Goal: Transaction & Acquisition: Obtain resource

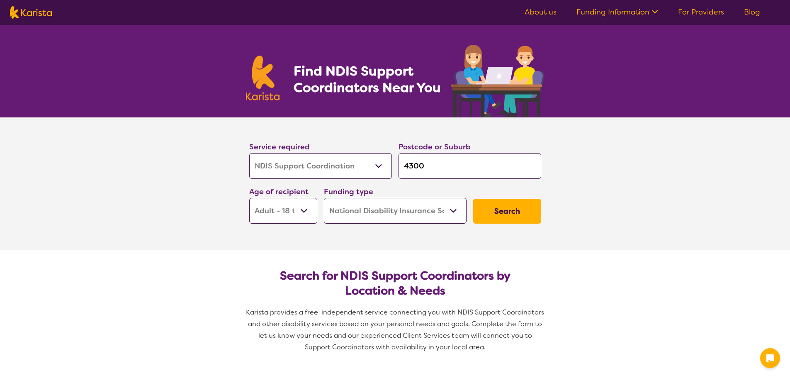
select select "NDIS Support Coordination"
select select "AD"
select select "NDIS"
select select "NDIS Support Coordination"
select select "AD"
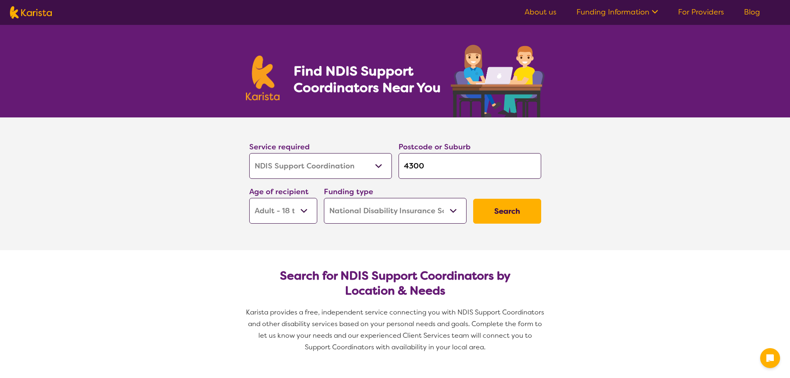
select select "NDIS"
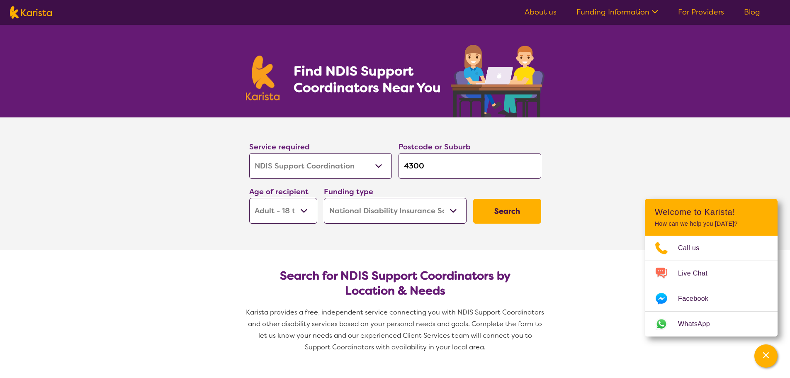
click at [298, 216] on select "Early Childhood - 0 to 9 Child - 10 to 11 Adolescent - 12 to 17 Adult - 18 to 6…" at bounding box center [283, 211] width 68 height 26
click at [249, 198] on select "Early Childhood - 0 to 9 Child - 10 to 11 Adolescent - 12 to 17 Adult - 18 to 6…" at bounding box center [283, 211] width 68 height 26
click at [490, 213] on button "Search" at bounding box center [507, 211] width 68 height 25
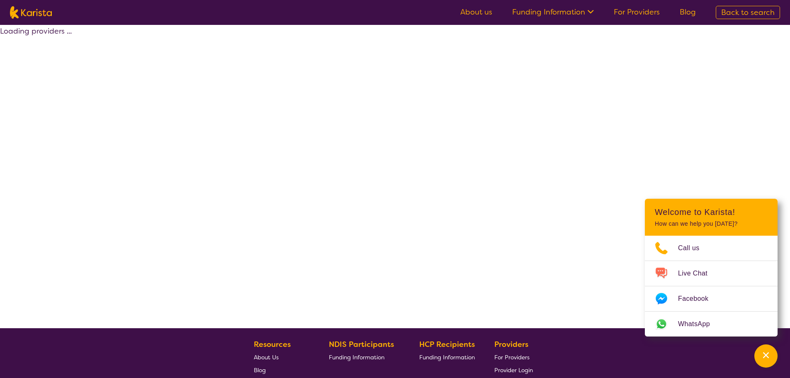
select select "by_score"
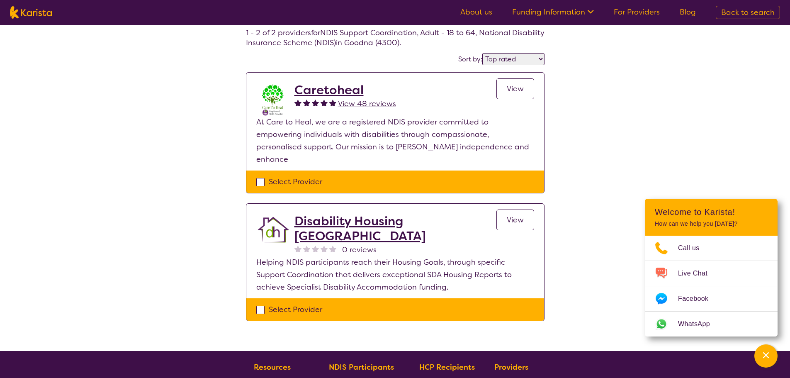
scroll to position [29, 0]
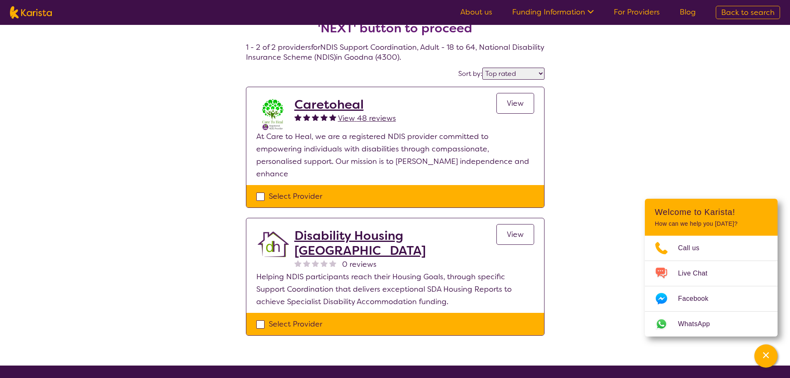
click at [510, 105] on span "View" at bounding box center [515, 103] width 17 height 10
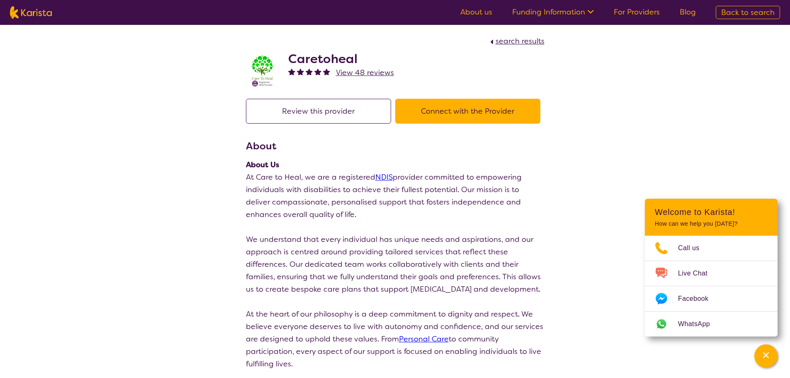
scroll to position [29, 0]
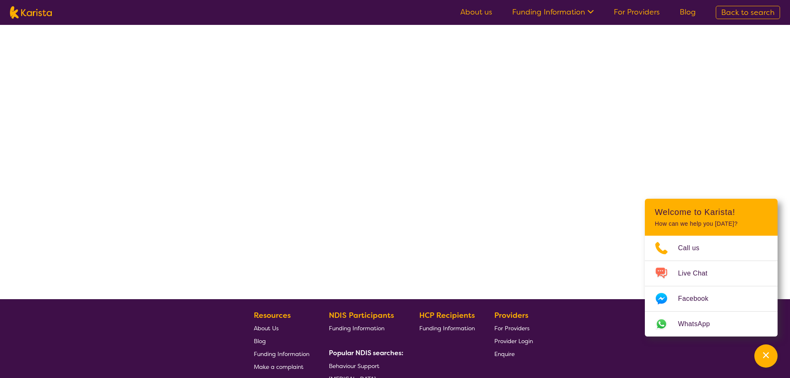
select select "by_score"
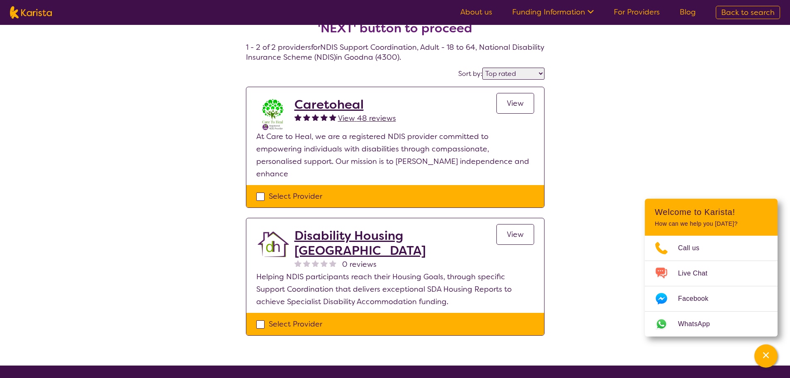
click at [354, 228] on h2 "Disability Housing [GEOGRAPHIC_DATA]" at bounding box center [395, 243] width 202 height 30
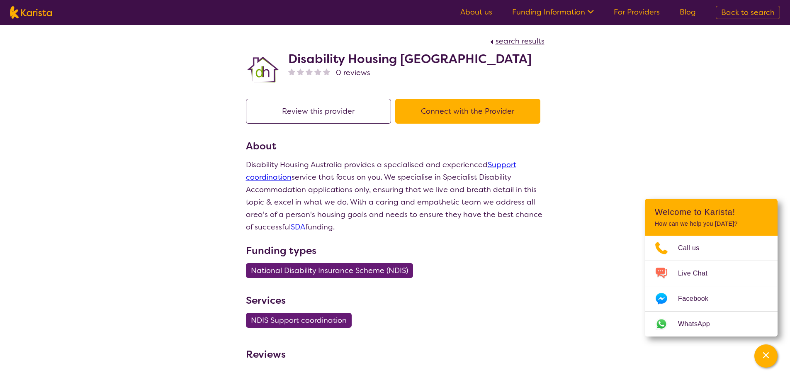
click at [428, 118] on button "Connect with the Provider" at bounding box center [467, 111] width 145 height 25
